Goal: Task Accomplishment & Management: Manage account settings

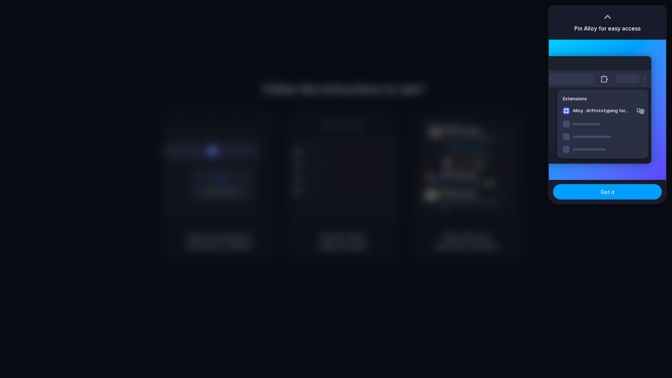
click at [601, 189] on button "Got it" at bounding box center [607, 191] width 109 height 15
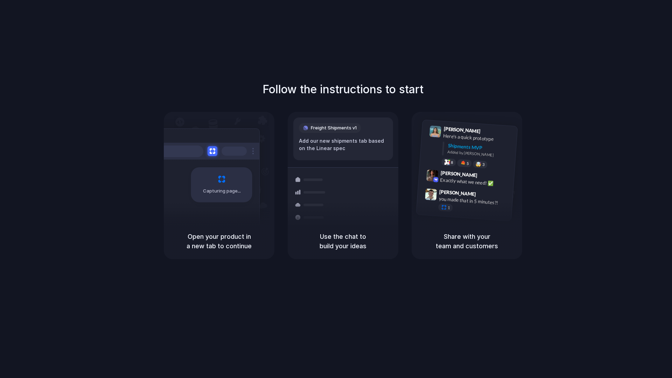
click at [372, 142] on div "Add our new shipments tab based on the Linear spec" at bounding box center [343, 144] width 89 height 15
drag, startPoint x: 372, startPoint y: 142, endPoint x: 538, endPoint y: 28, distance: 201.1
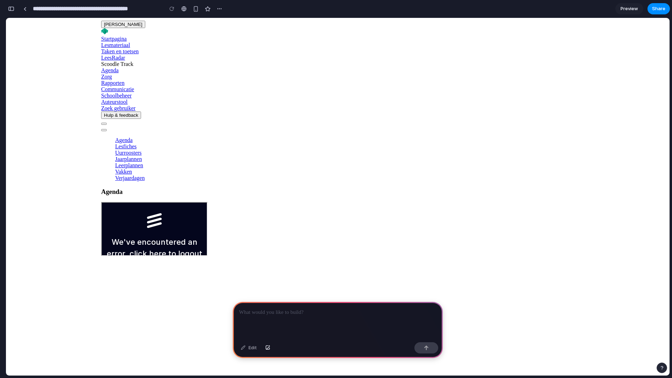
click at [166, 257] on link "here" at bounding box center [156, 252] width 17 height 9
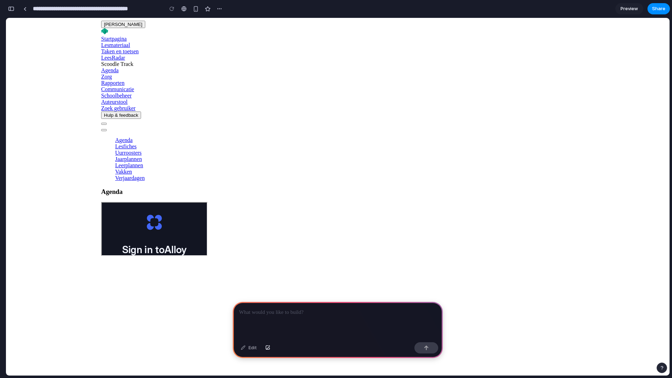
click at [185, 279] on span "Continue with Google" at bounding box center [158, 275] width 54 height 7
click at [115, 143] on div "Lesfiches" at bounding box center [391, 146] width 552 height 6
click at [115, 150] on link "Uurroosters" at bounding box center [391, 153] width 552 height 6
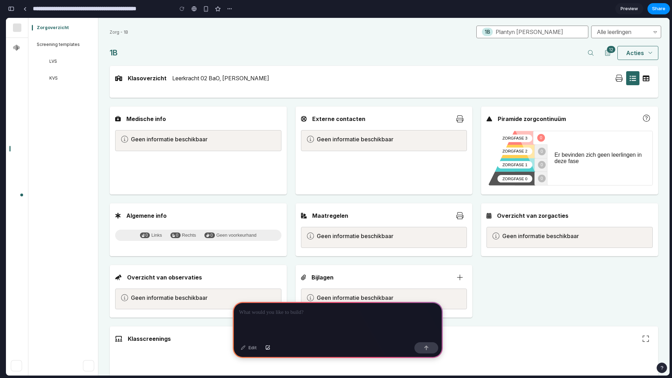
scroll to position [288, 0]
click at [638, 54] on div "Acties" at bounding box center [636, 52] width 18 height 7
click at [637, 55] on div "Acties" at bounding box center [636, 52] width 18 height 7
click at [317, 304] on div at bounding box center [338, 320] width 210 height 37
click at [70, 49] on link "Screening templates" at bounding box center [63, 44] width 64 height 14
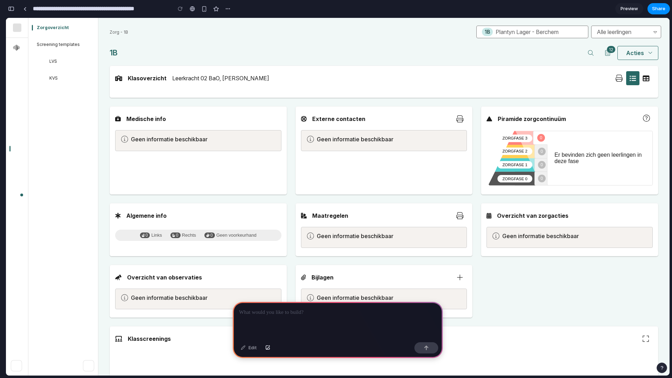
click at [329, 316] on div at bounding box center [338, 320] width 210 height 37
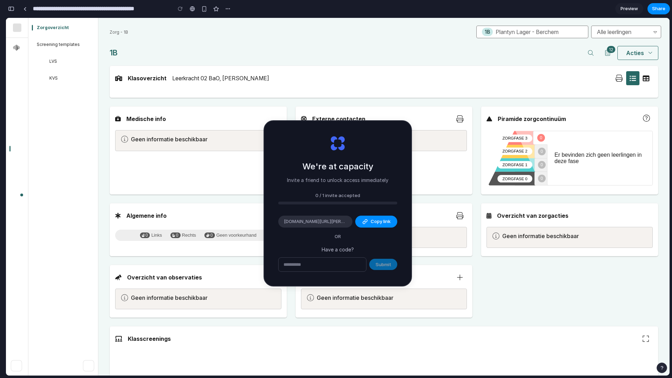
click at [367, 164] on h2 "We're at capacity" at bounding box center [338, 166] width 71 height 13
click at [11, 10] on div "button" at bounding box center [11, 8] width 6 height 5
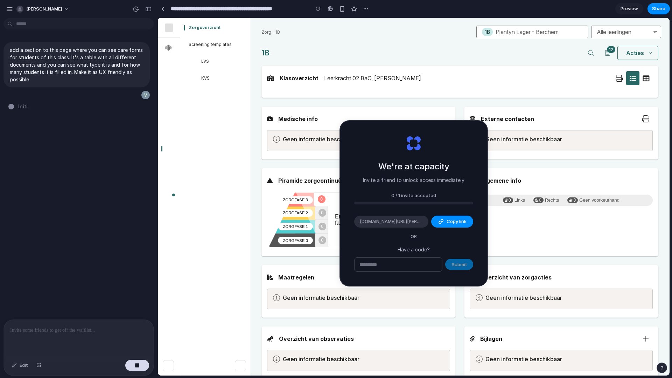
click at [134, 157] on div "add a section to this page where you can see care forms for students of this cl…" at bounding box center [76, 170] width 153 height 298
click at [135, 359] on div at bounding box center [137, 364] width 24 height 11
click at [135, 364] on div "button" at bounding box center [137, 364] width 5 height 5
click at [94, 73] on p "add a section to this page where you can see care forms for students of this cl…" at bounding box center [77, 64] width 134 height 37
click at [16, 7] on button "[PERSON_NAME]" at bounding box center [43, 9] width 59 height 11
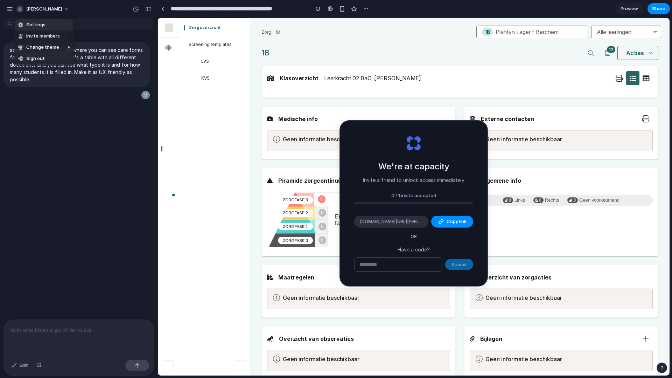
click at [46, 26] on li "Settings" at bounding box center [44, 24] width 58 height 11
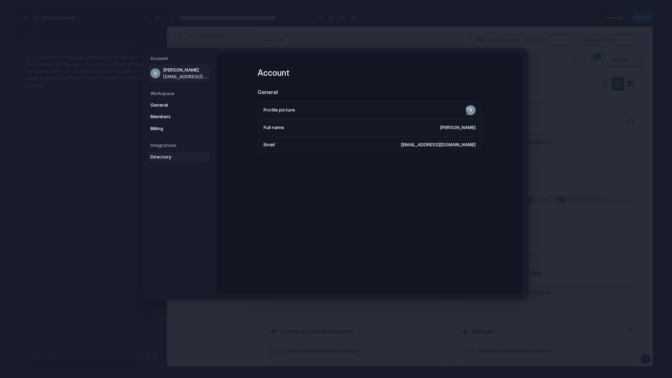
click at [169, 158] on span "Directory" at bounding box center [173, 156] width 45 height 7
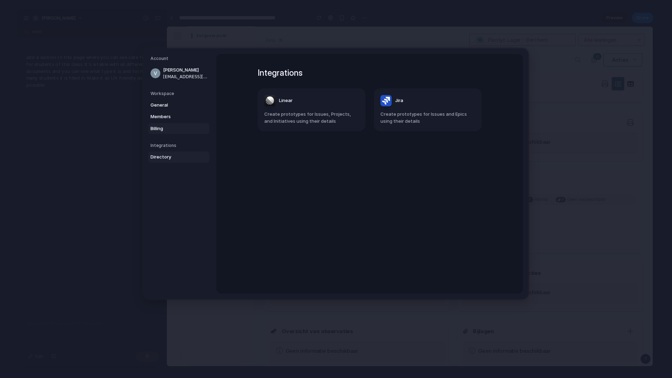
click at [164, 124] on link "Billing" at bounding box center [178, 128] width 61 height 11
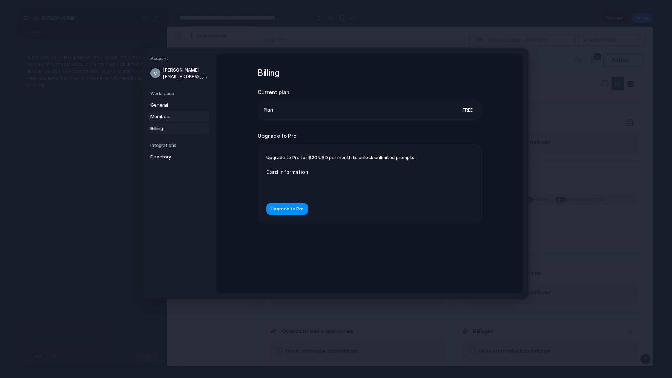
click at [166, 116] on span "Members" at bounding box center [173, 116] width 45 height 7
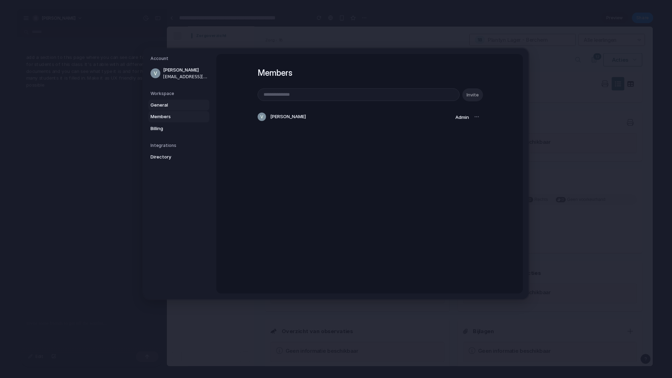
click at [165, 103] on span "General" at bounding box center [173, 105] width 45 height 7
click at [281, 184] on span "Delete workspace" at bounding box center [284, 185] width 40 height 7
click at [311, 181] on li "Delete workspace Contact us" at bounding box center [370, 185] width 212 height 17
click at [470, 185] on span "Contact us" at bounding box center [463, 185] width 25 height 7
click at [283, 184] on span "Delete workspace" at bounding box center [284, 185] width 40 height 7
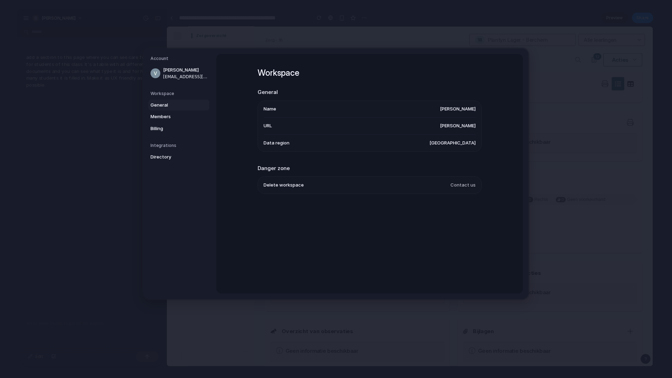
click at [272, 186] on span "Delete workspace" at bounding box center [284, 185] width 40 height 7
click at [270, 185] on span "Delete workspace" at bounding box center [284, 185] width 40 height 7
click at [271, 185] on span "Delete workspace" at bounding box center [284, 185] width 40 height 7
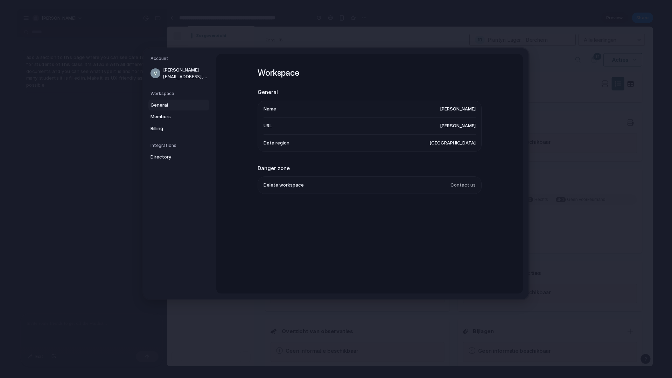
click at [273, 184] on span "Delete workspace" at bounding box center [284, 185] width 40 height 7
click at [384, 176] on section "Danger zone Delete workspace Contact us" at bounding box center [370, 179] width 224 height 30
click at [384, 177] on li "Delete workspace Contact us" at bounding box center [370, 185] width 212 height 17
click at [179, 70] on span "Vincent" at bounding box center [185, 70] width 45 height 7
drag, startPoint x: 415, startPoint y: 178, endPoint x: 32, endPoint y: 98, distance: 390.7
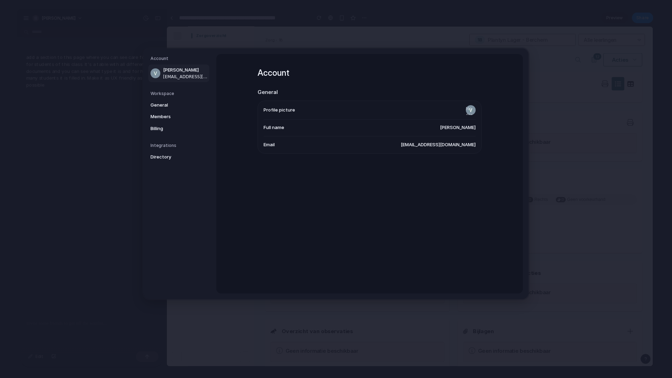
click at [413, 179] on div "Account General Profile picture Full name Vincent Email vmanepam@gmail.com" at bounding box center [370, 119] width 224 height 131
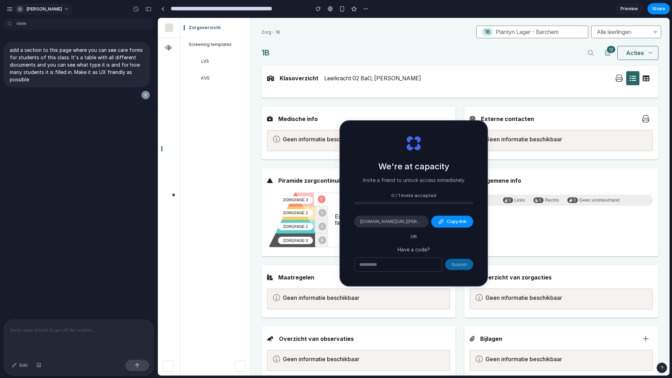
click at [18, 9] on div "button" at bounding box center [19, 9] width 7 height 7
click at [9, 11] on div "Settings Invite members Change theme Sign out" at bounding box center [336, 189] width 672 height 378
click at [12, 10] on div "button" at bounding box center [10, 9] width 6 height 6
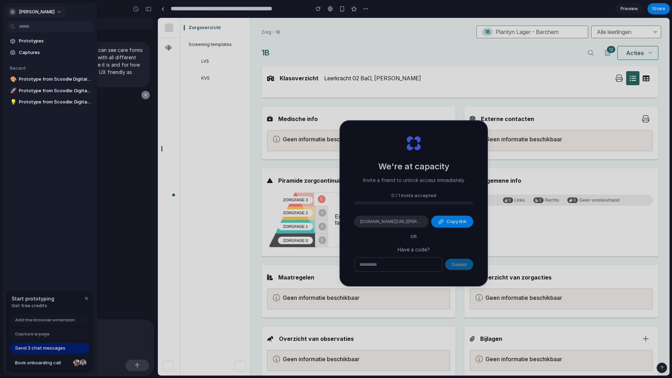
type input "**********"
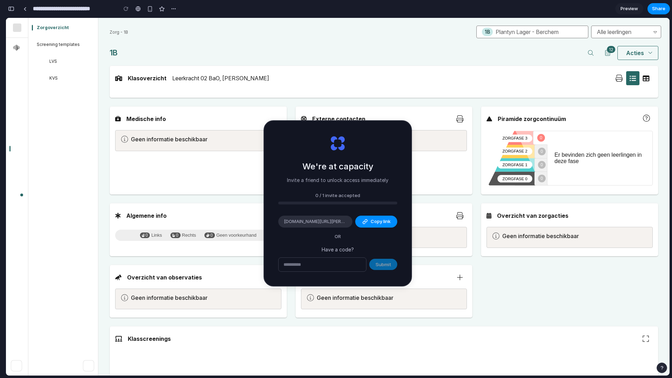
click at [13, 9] on div "button" at bounding box center [11, 8] width 6 height 5
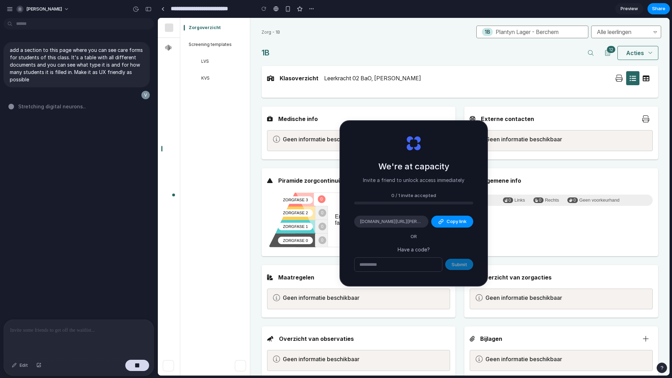
click at [13, 9] on div "button" at bounding box center [10, 9] width 6 height 6
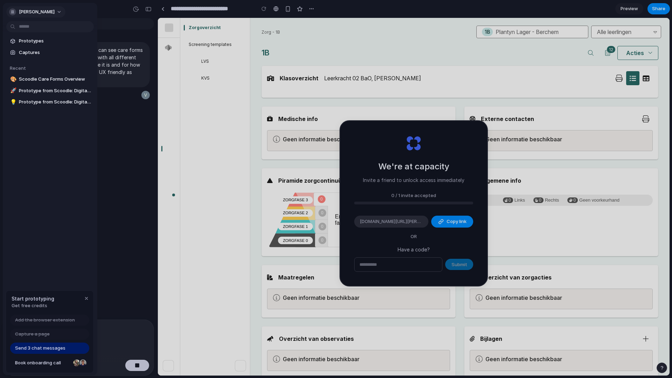
click at [29, 13] on span "[PERSON_NAME]" at bounding box center [37, 11] width 36 height 7
click at [40, 58] on li "Sign out" at bounding box center [37, 61] width 58 height 11
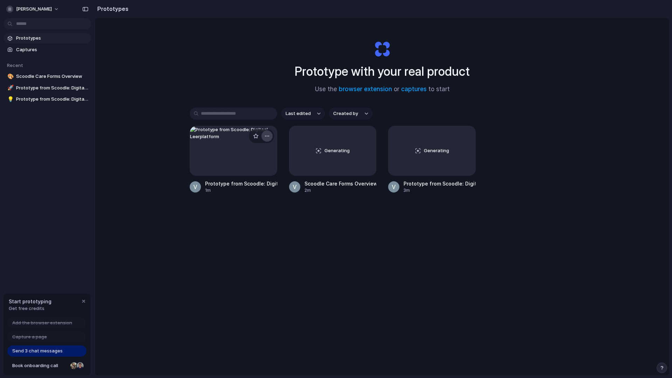
click at [266, 134] on div "button" at bounding box center [267, 136] width 6 height 6
click at [245, 183] on li "Delete" at bounding box center [246, 185] width 50 height 11
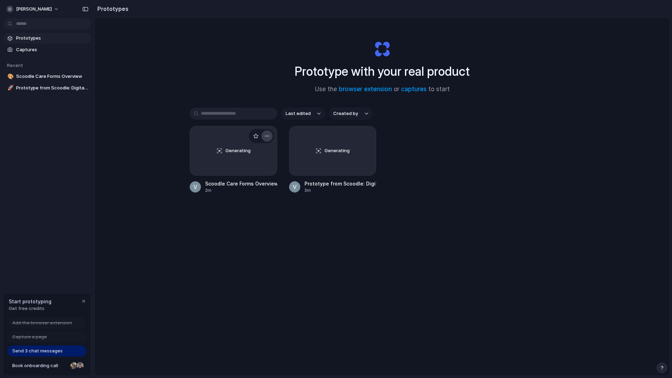
click at [267, 136] on div "button" at bounding box center [267, 136] width 6 height 6
click at [253, 188] on li "Delete" at bounding box center [246, 185] width 50 height 11
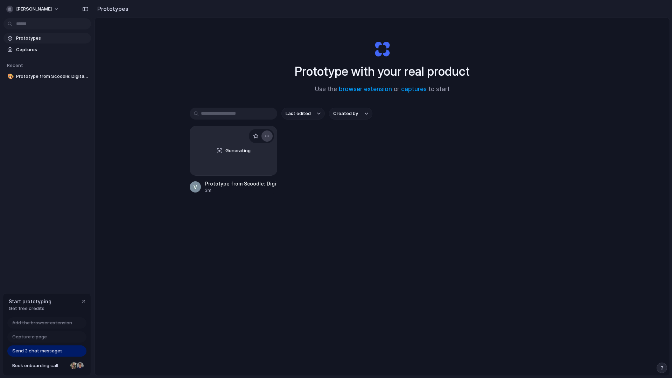
click at [270, 132] on button "button" at bounding box center [267, 135] width 11 height 11
click at [247, 185] on li "Delete" at bounding box center [246, 185] width 50 height 11
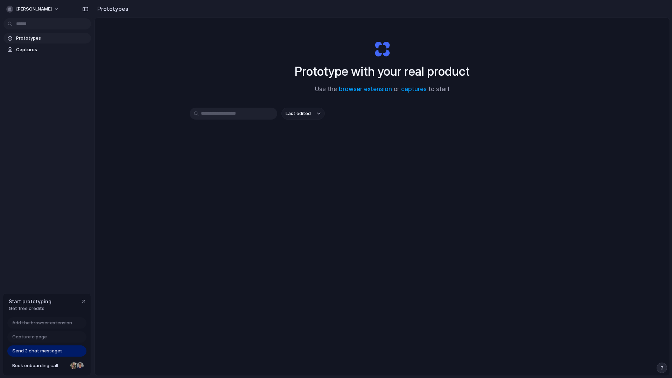
click at [265, 236] on div "Prototype with your real product Use the browser extension or captures to start…" at bounding box center [382, 215] width 575 height 394
